Goal: Information Seeking & Learning: Learn about a topic

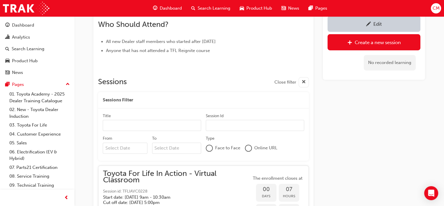
scroll to position [303, 0]
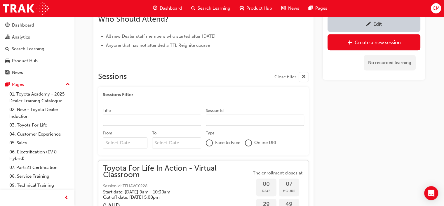
click at [204, 9] on span "Search Learning" at bounding box center [214, 8] width 33 height 7
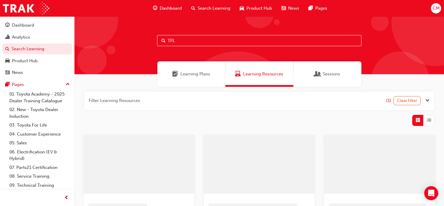
click at [191, 40] on input "TFL" at bounding box center [259, 40] width 205 height 11
click at [330, 75] on span "Sessions" at bounding box center [331, 74] width 17 height 7
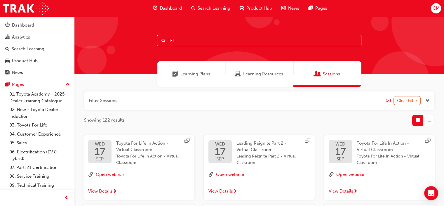
click at [258, 141] on span "Leading Reignite Part 2 - Virtual Classroom" at bounding box center [262, 147] width 50 height 12
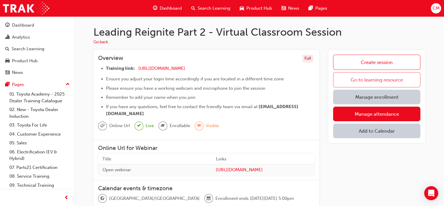
click at [389, 79] on link "Go to learning resource" at bounding box center [376, 79] width 87 height 15
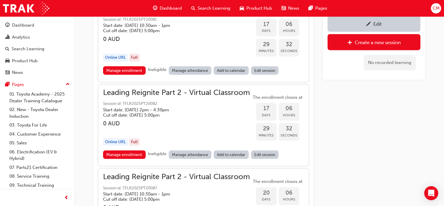
scroll to position [1870, 0]
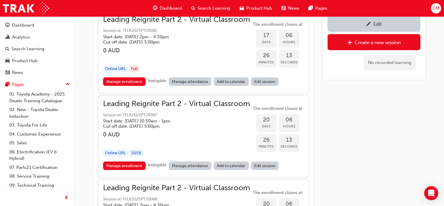
click at [193, 131] on h3 "0 AUD" at bounding box center [176, 134] width 147 height 7
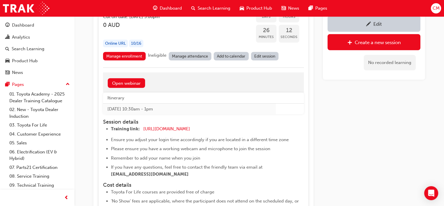
scroll to position [2090, 0]
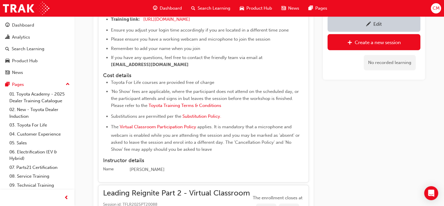
click at [199, 11] on span "Search Learning" at bounding box center [214, 8] width 33 height 7
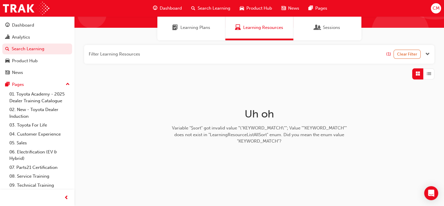
scroll to position [46, 0]
drag, startPoint x: 321, startPoint y: 26, endPoint x: 318, endPoint y: 27, distance: 3.1
click at [321, 27] on div "Sessions" at bounding box center [327, 28] width 25 height 7
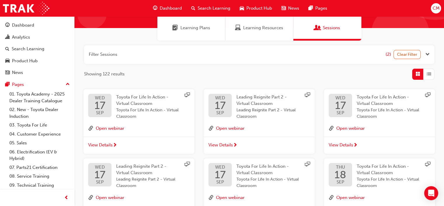
click at [206, 1] on div "Dashboard Search Learning Product Hub News Pages" at bounding box center [240, 8] width 188 height 17
click at [206, 8] on span "Search Learning" at bounding box center [214, 8] width 33 height 7
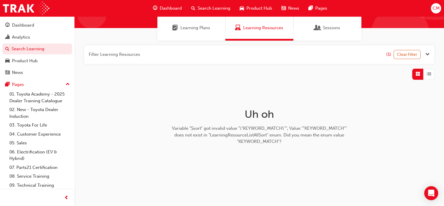
click at [207, 9] on span "Search Learning" at bounding box center [214, 8] width 33 height 7
click at [200, 23] on div "Learning Plans" at bounding box center [192, 27] width 68 height 25
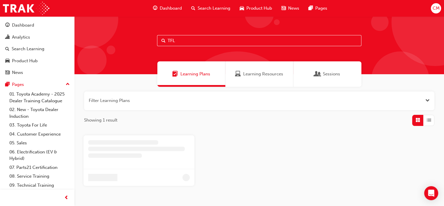
click at [187, 37] on input "TFL" at bounding box center [259, 40] width 205 height 11
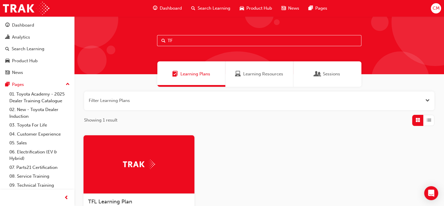
type input "T"
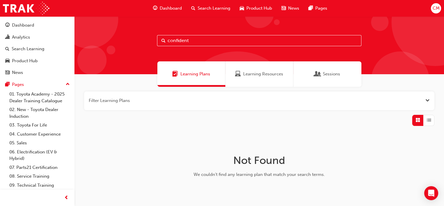
click at [201, 37] on input "confident" at bounding box center [259, 40] width 205 height 11
click at [252, 44] on input "confident customer" at bounding box center [259, 40] width 205 height 11
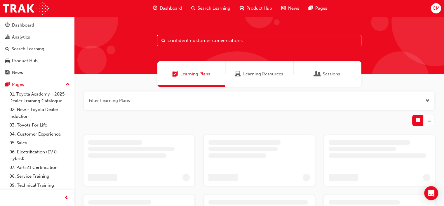
type input "confident customer conversations"
click at [335, 72] on span "Sessions" at bounding box center [331, 74] width 17 height 7
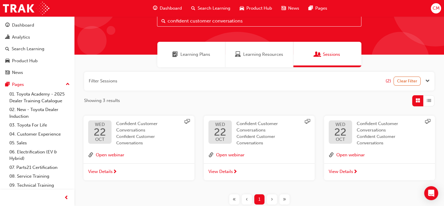
scroll to position [36, 0]
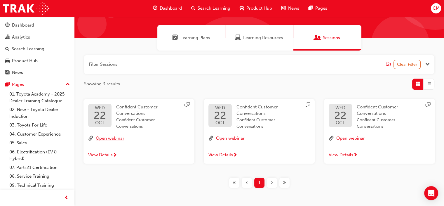
click at [115, 136] on button "Open webinar" at bounding box center [110, 139] width 29 height 8
